Goal: Task Accomplishment & Management: Use online tool/utility

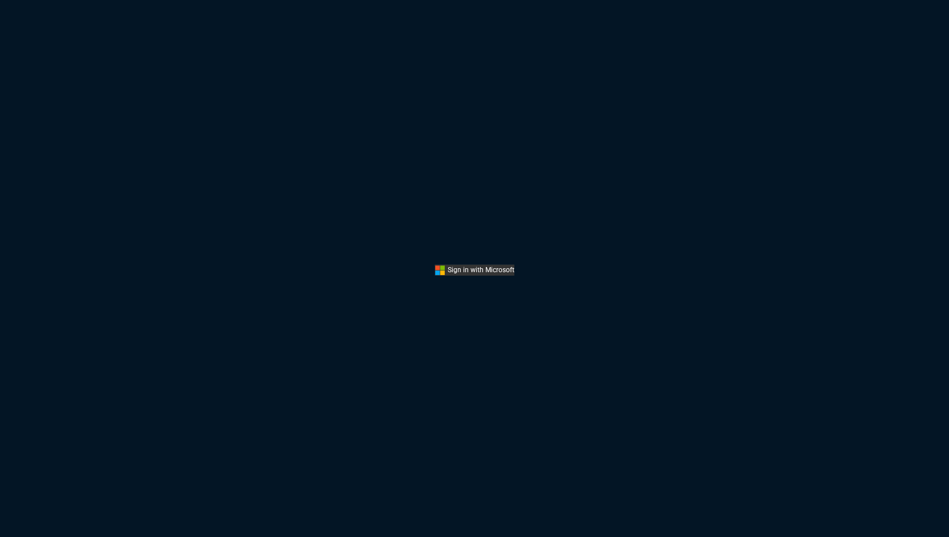
click at [466, 266] on button "Sign In" at bounding box center [474, 270] width 79 height 11
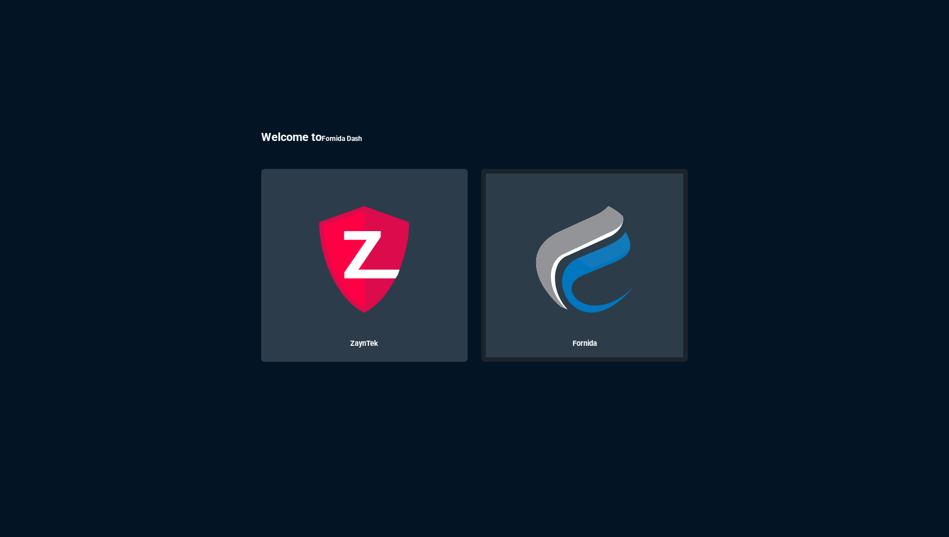
click at [551, 258] on img at bounding box center [585, 259] width 108 height 108
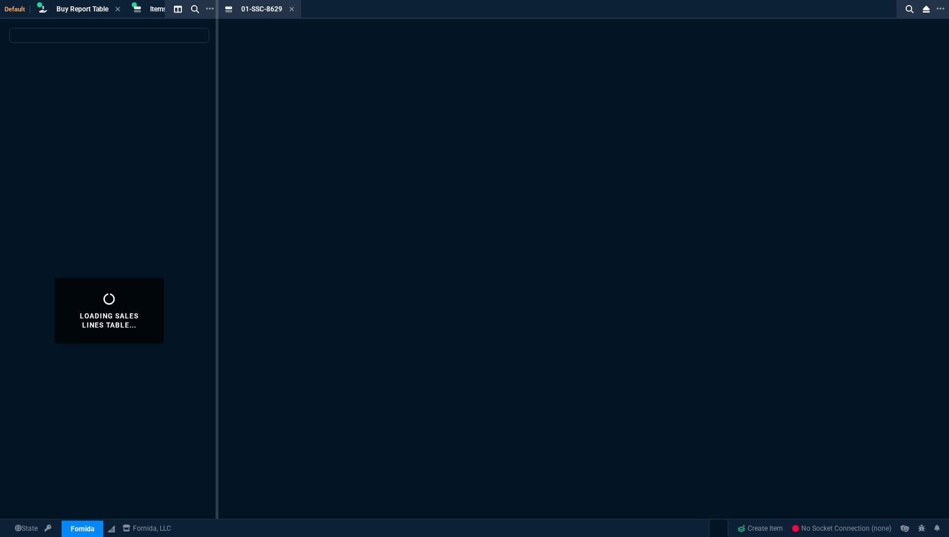
select select "8: NEPT"
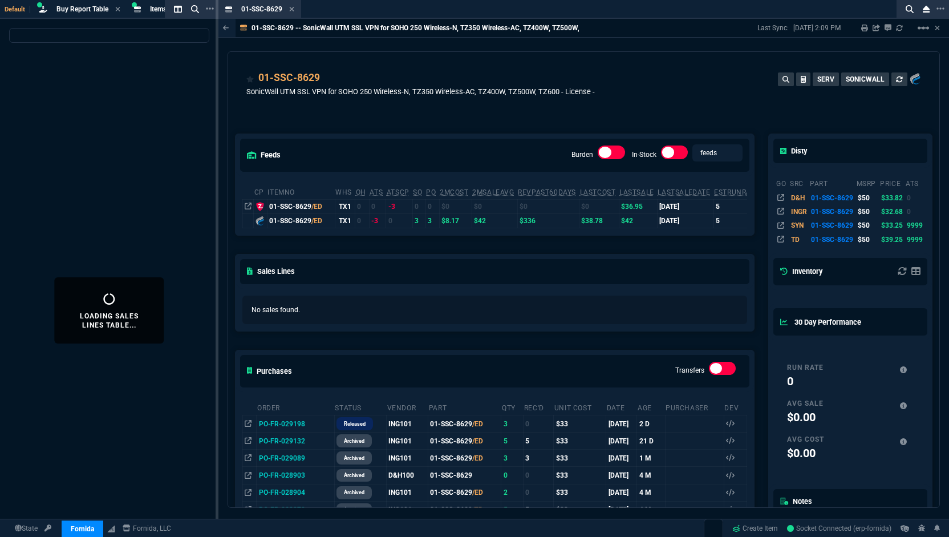
select select
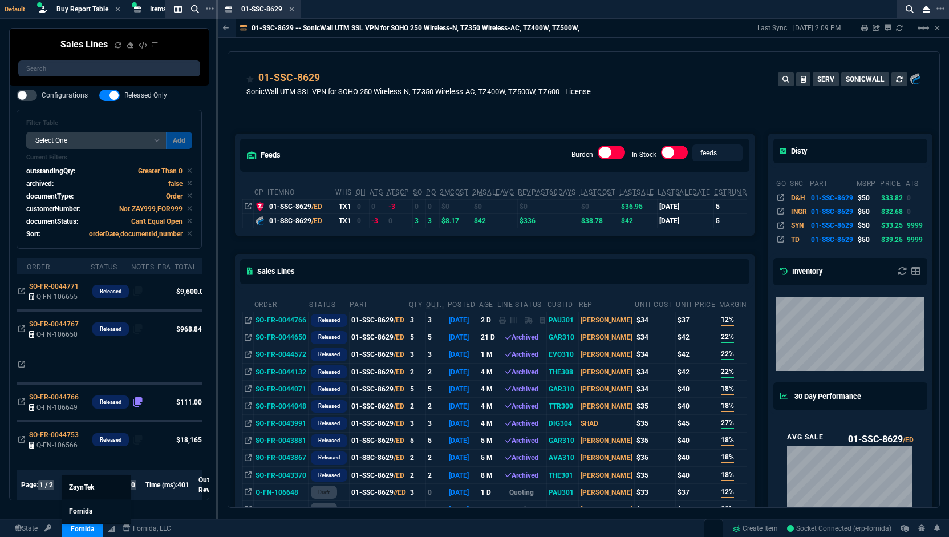
click at [87, 484] on span "ZaynTek" at bounding box center [81, 487] width 25 height 8
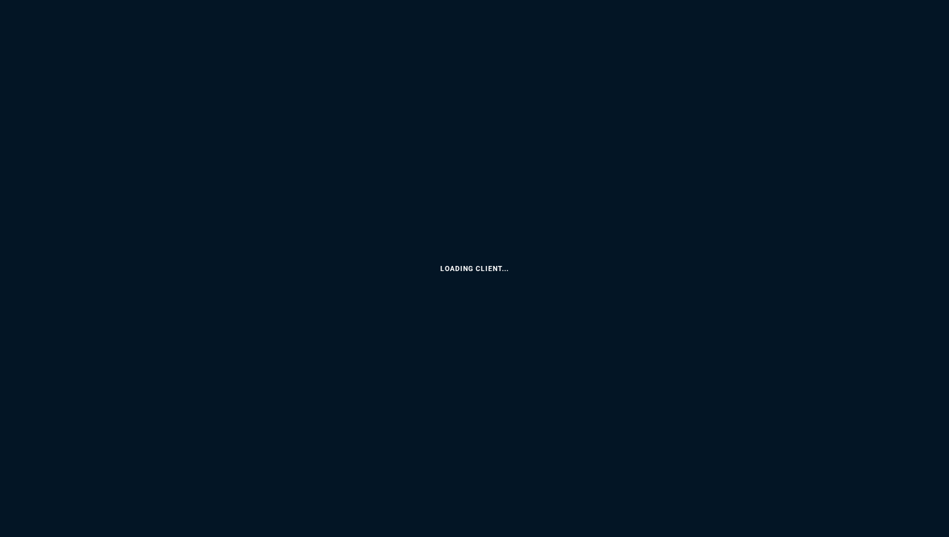
select select "8: NEPT"
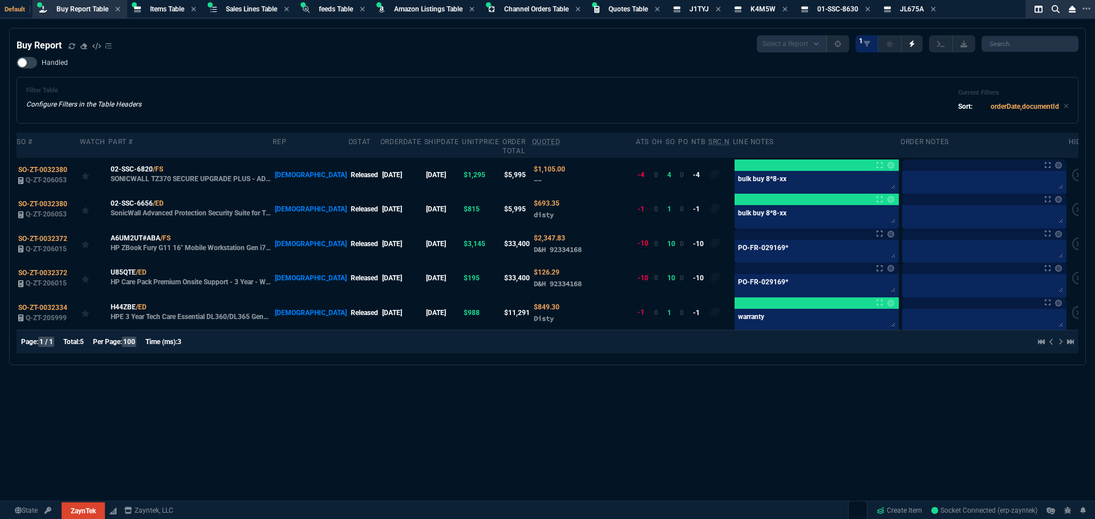
select select "8: NEPT"
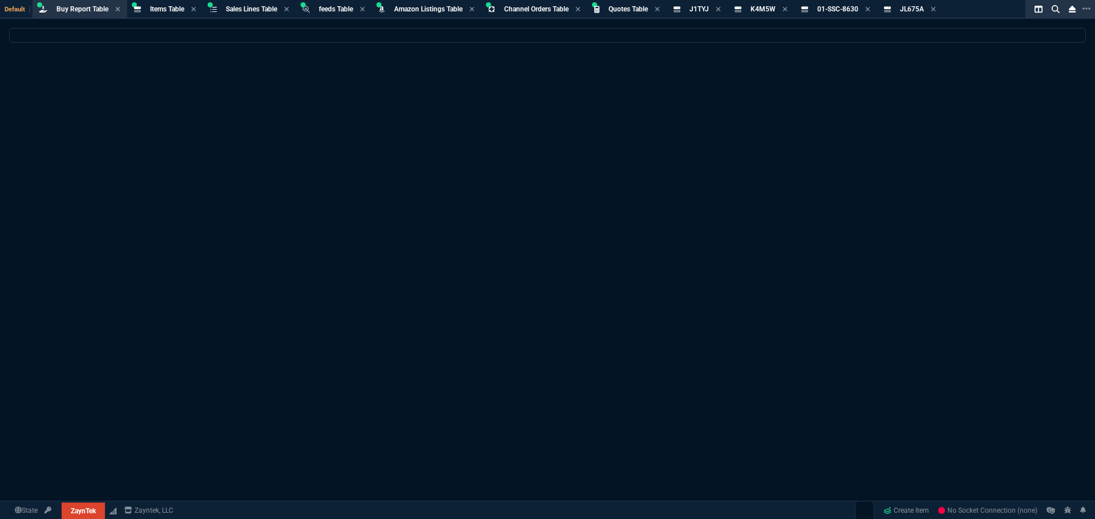
select select "8: NEPT"
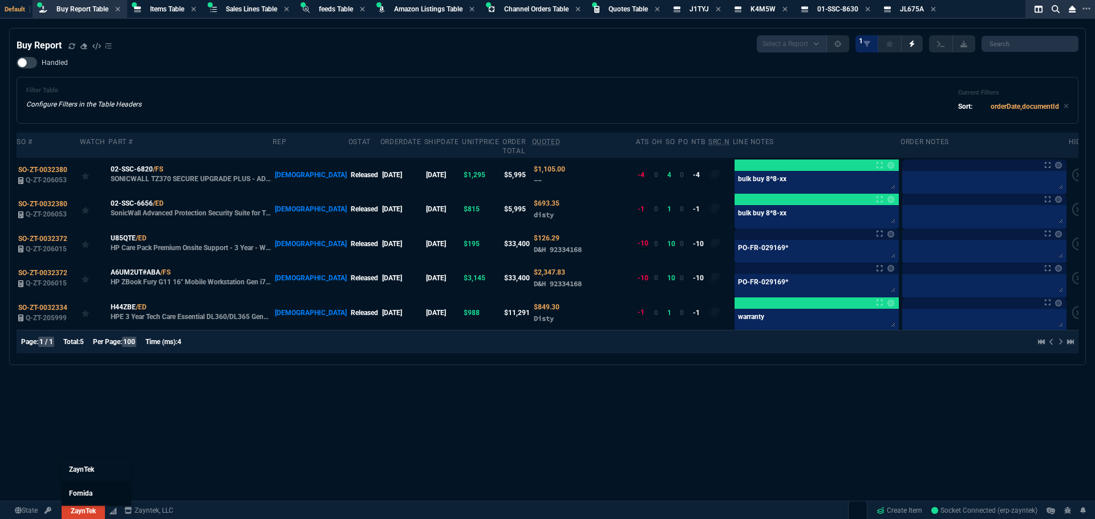
click at [85, 494] on span "Fornida" at bounding box center [80, 494] width 23 height 8
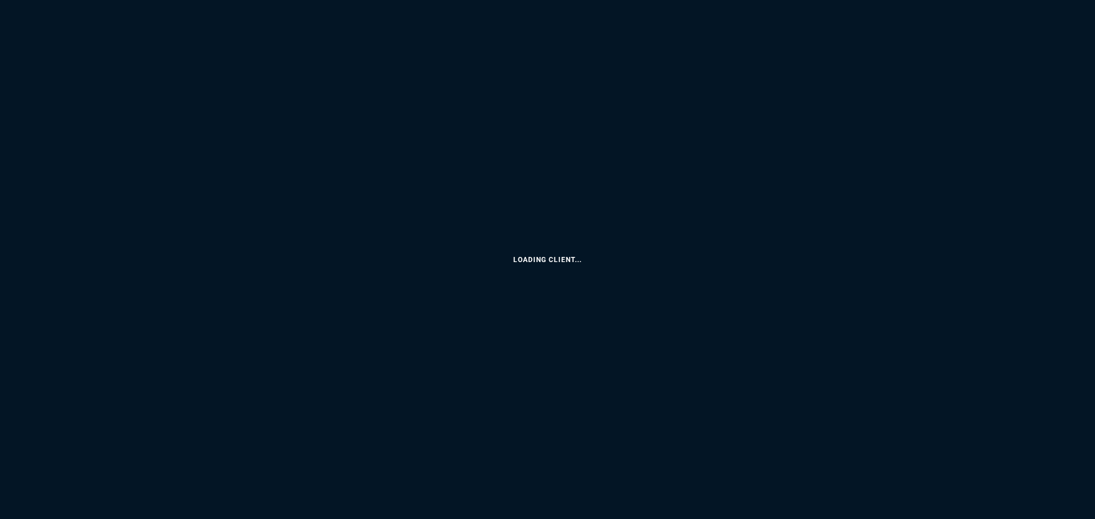
select select "8: NEPT"
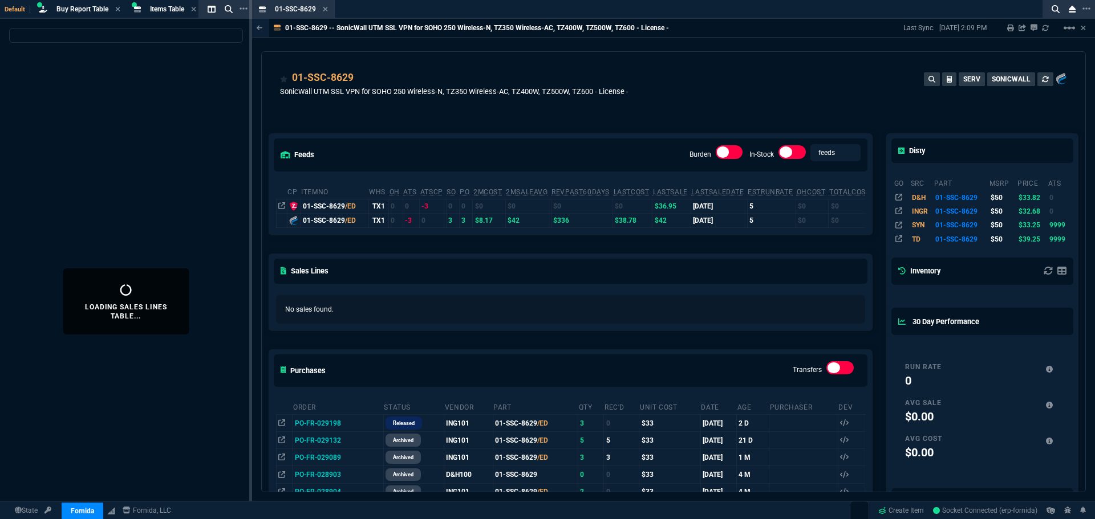
select select
